Goal: Task Accomplishment & Management: Manage account settings

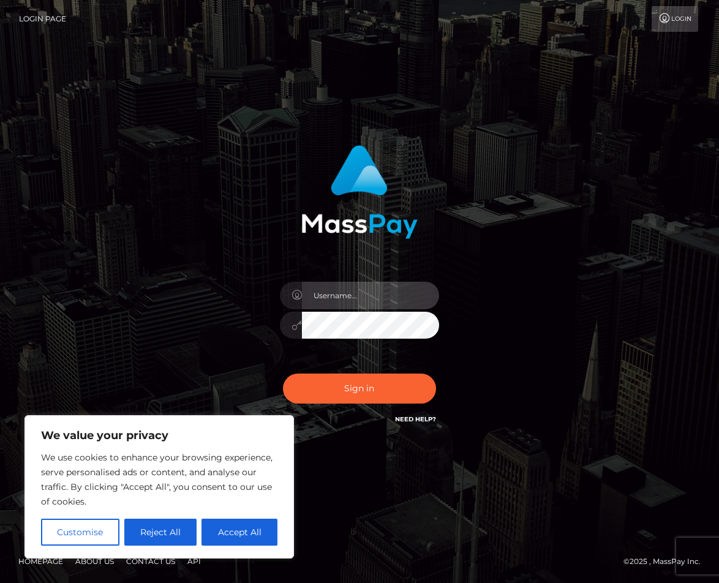
click at [325, 295] on input "text" at bounding box center [370, 296] width 137 height 28
type input "[EMAIL_ADDRESS][DOMAIN_NAME]"
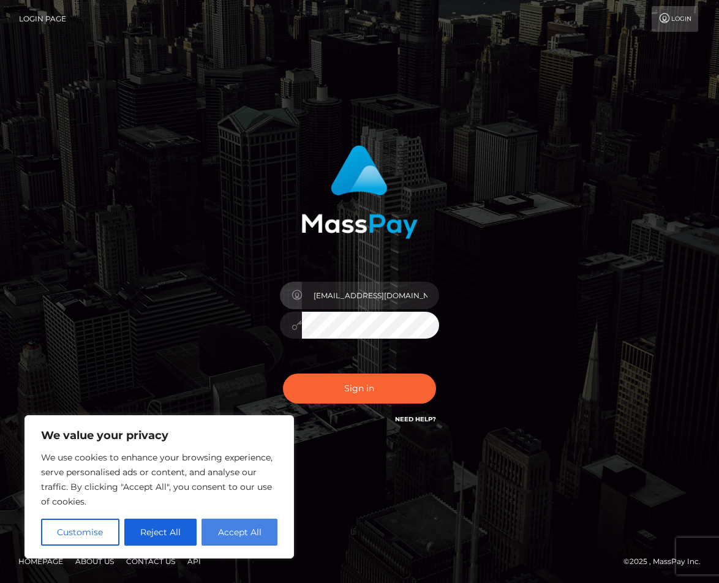
click at [242, 532] on button "Accept All" at bounding box center [239, 532] width 76 height 27
checkbox input "true"
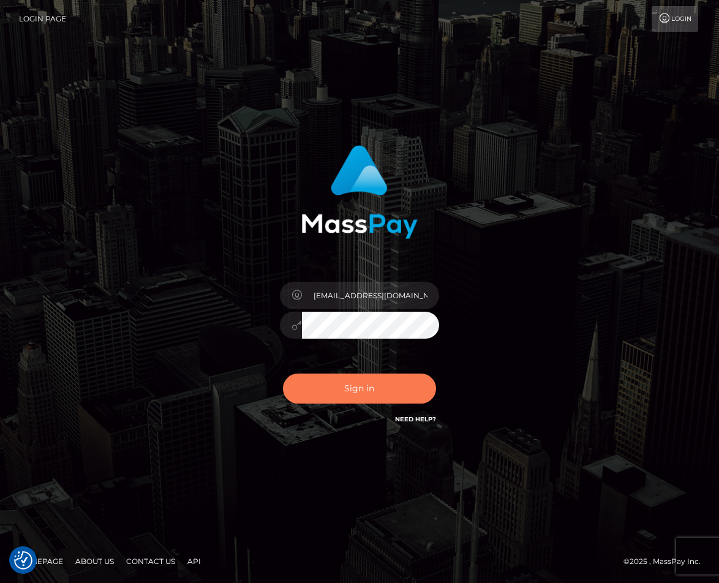
click at [360, 380] on button "Sign in" at bounding box center [359, 389] width 153 height 30
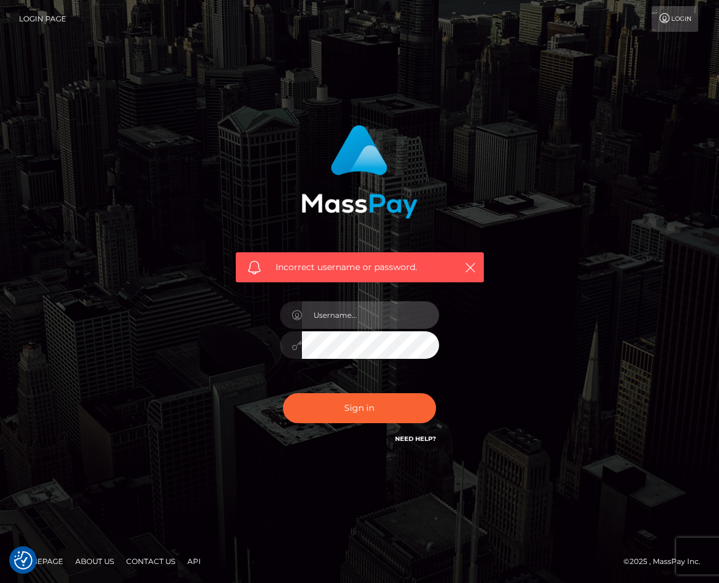
click at [364, 309] on input "text" at bounding box center [370, 315] width 137 height 28
type input "n"
